Goal: Information Seeking & Learning: Learn about a topic

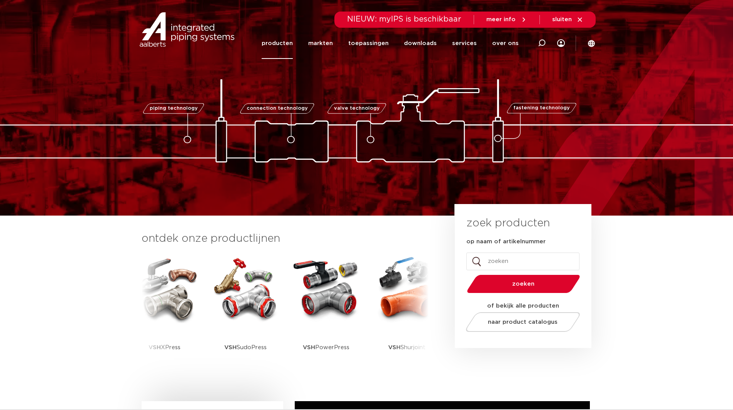
click at [289, 43] on link "producten" at bounding box center [277, 43] width 31 height 31
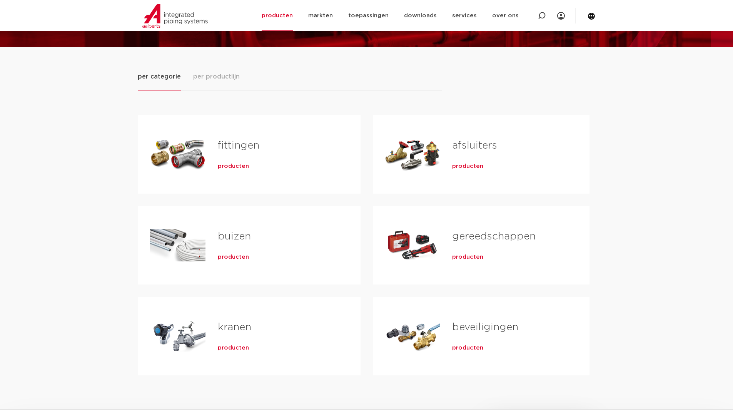
click at [286, 149] on h2 "fittingen" at bounding box center [277, 148] width 118 height 18
click at [237, 164] on span "producten" at bounding box center [233, 166] width 31 height 8
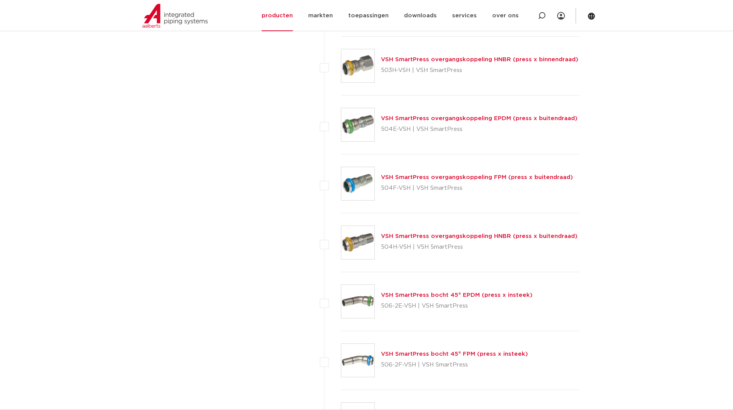
scroll to position [2309, 0]
drag, startPoint x: 733, startPoint y: 246, endPoint x: 732, endPoint y: 170, distance: 76.2
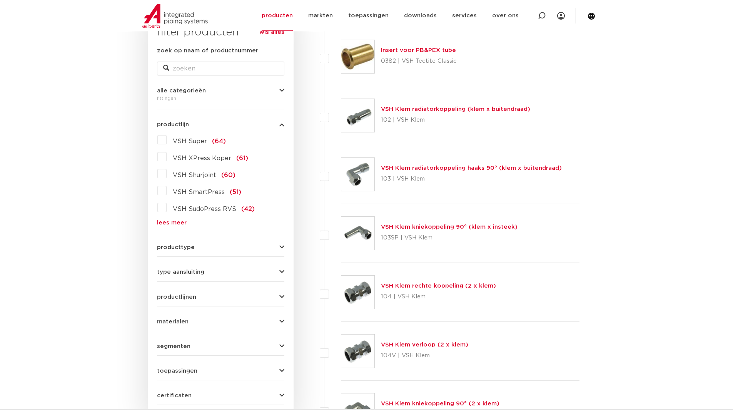
scroll to position [123, 0]
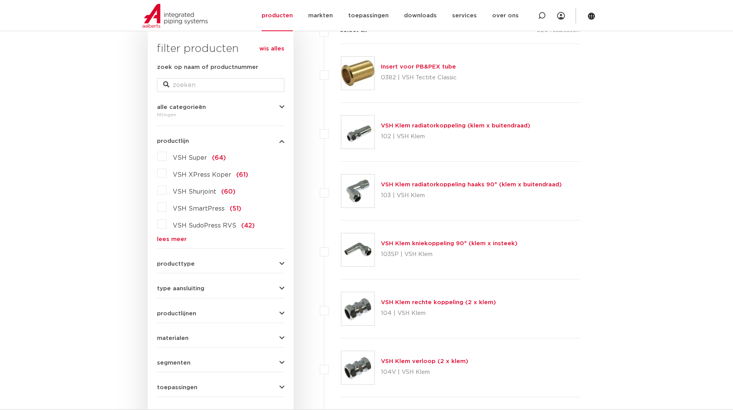
click at [167, 176] on label "VSH XPress Koper (61)" at bounding box center [208, 173] width 82 height 12
click at [0, 0] on input "VSH XPress Koper (61)" at bounding box center [0, 0] width 0 height 0
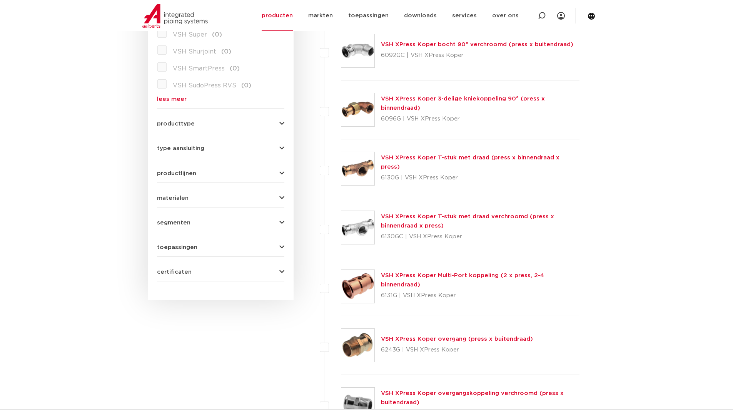
scroll to position [277, 0]
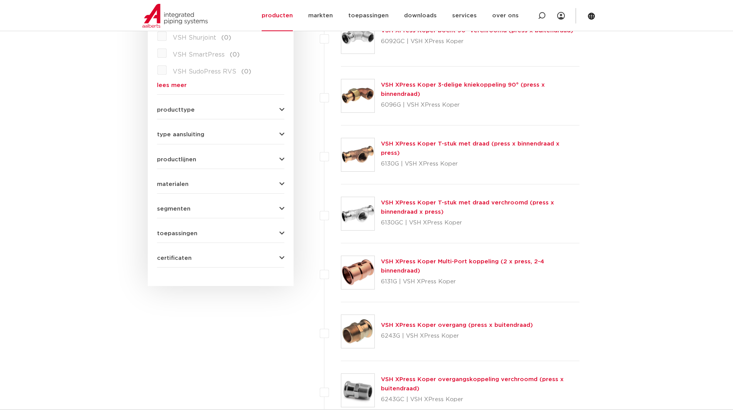
click at [471, 148] on link "VSH XPress Koper T-stuk met draad (press x binnendraad x press)" at bounding box center [470, 148] width 179 height 15
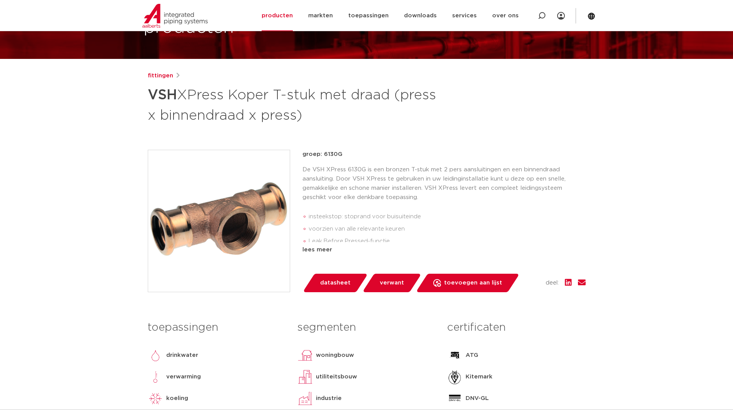
scroll to position [77, 0]
